Goal: Check status

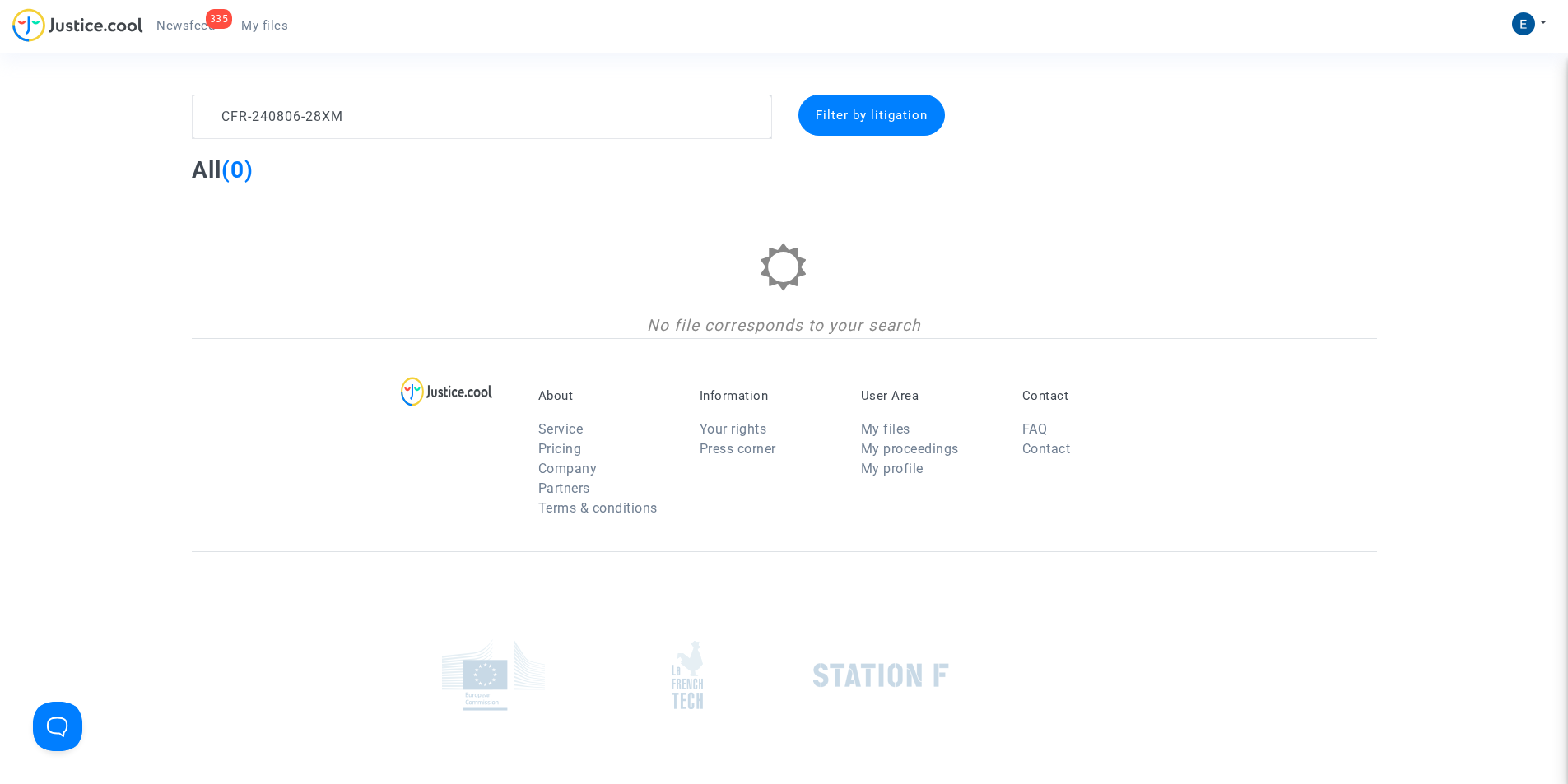
click at [310, 108] on textarea at bounding box center [482, 117] width 580 height 44
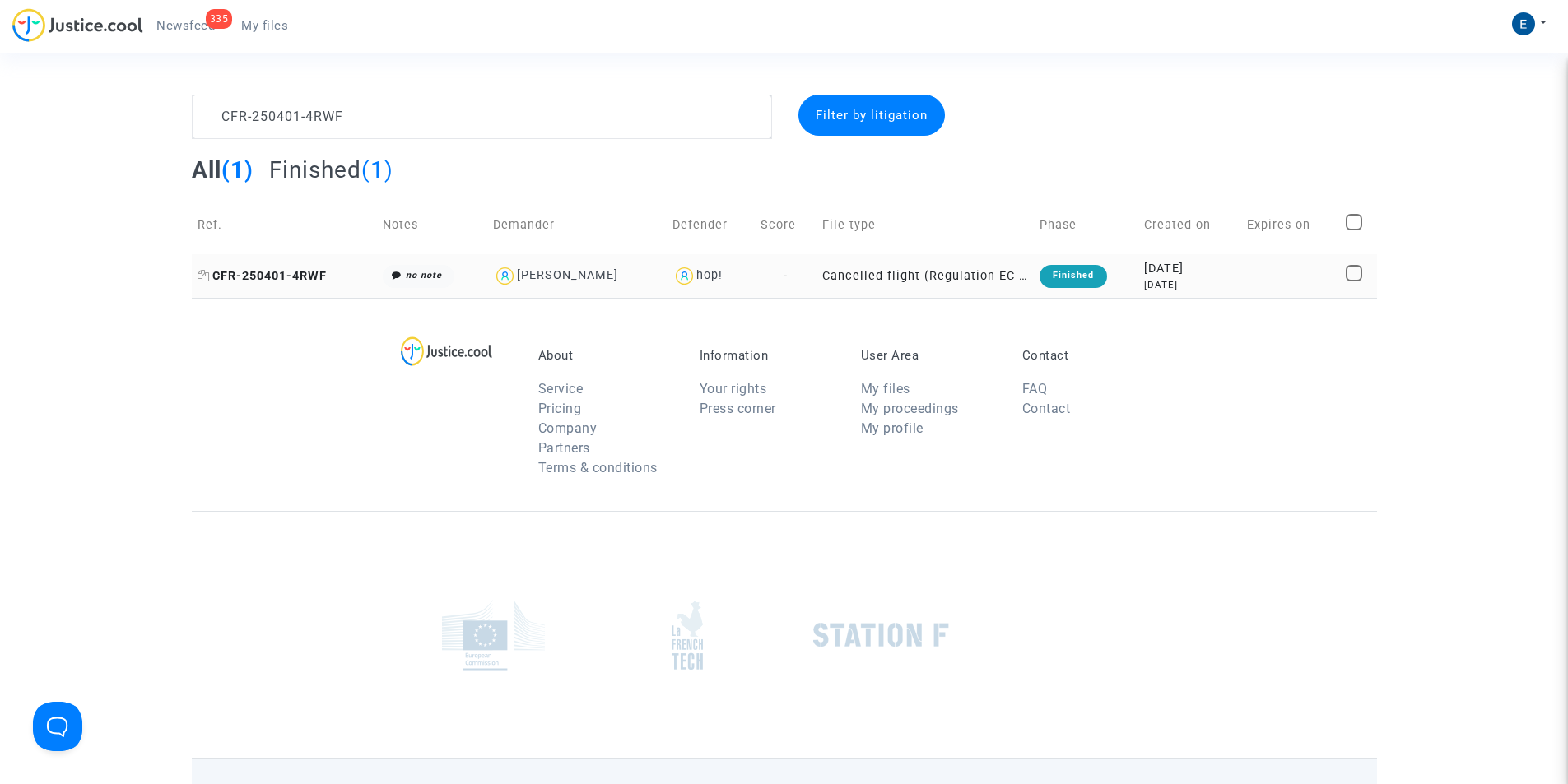
type textarea "CFR-250401-4RWF"
click at [314, 277] on span "CFR-250401-4RWF" at bounding box center [262, 276] width 129 height 14
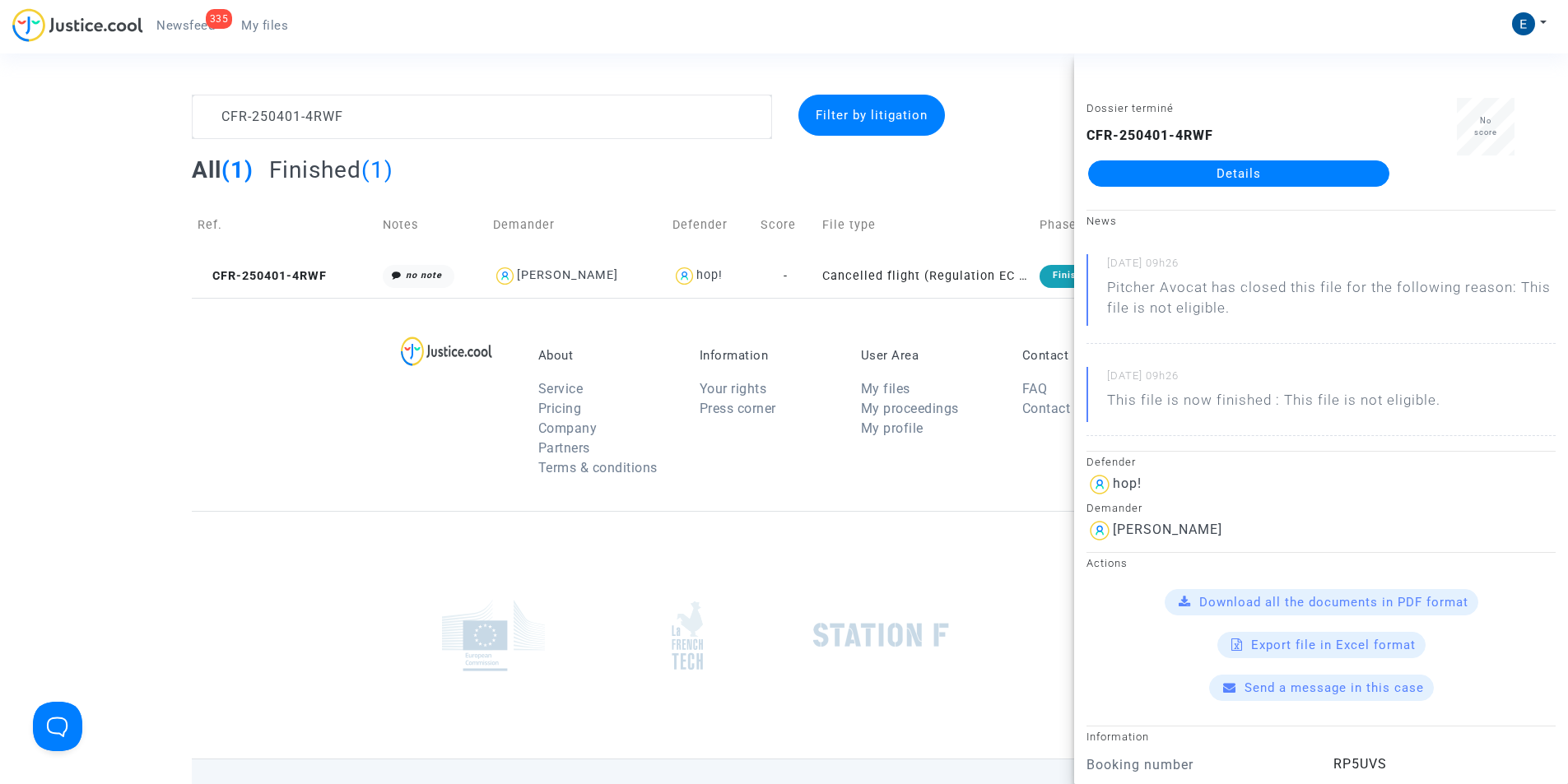
click at [1261, 178] on link "Details" at bounding box center [1239, 174] width 302 height 27
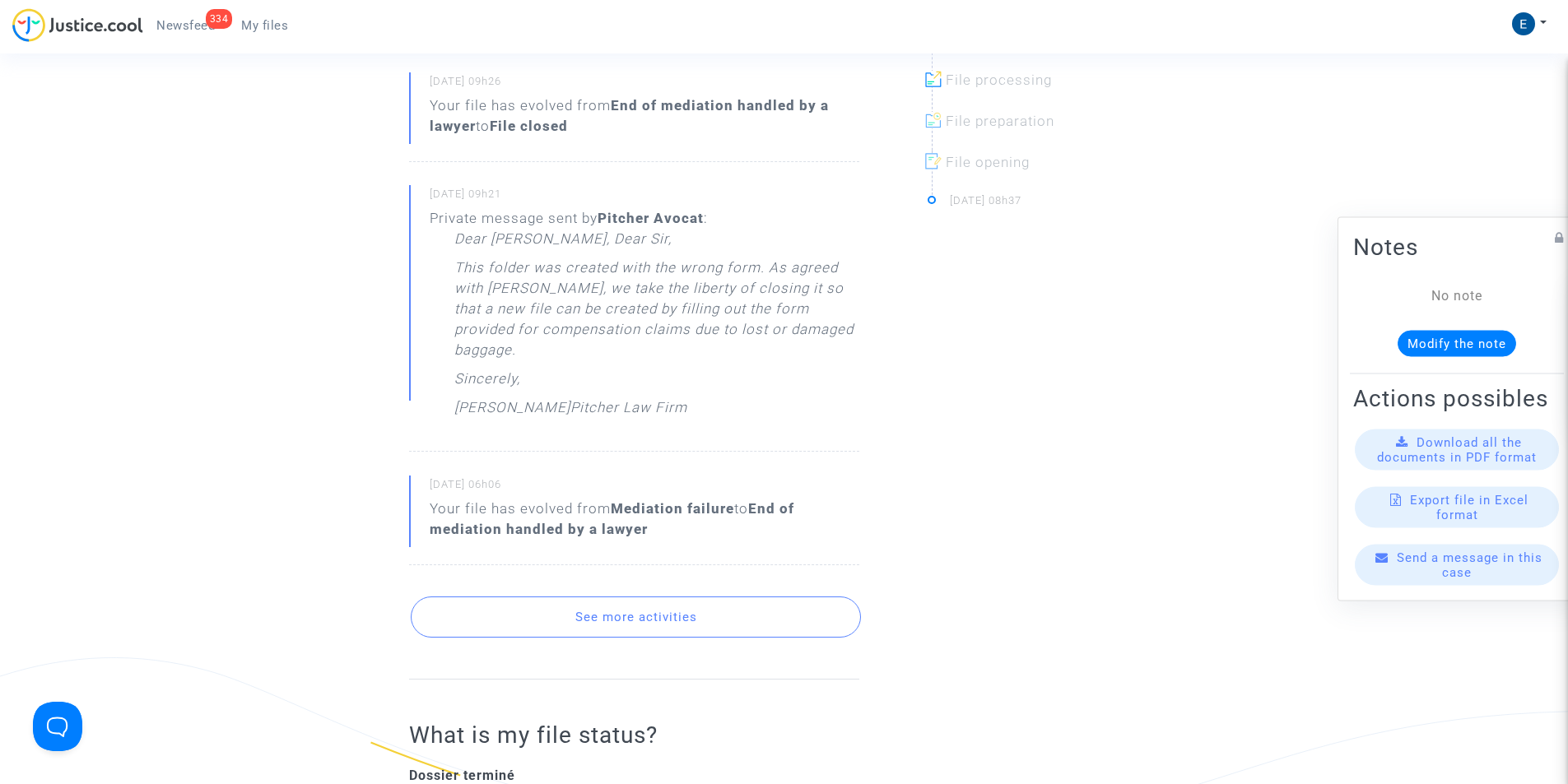
scroll to position [658, 0]
click at [610, 596] on button "See more activities" at bounding box center [636, 616] width 450 height 41
